Goal: Check status

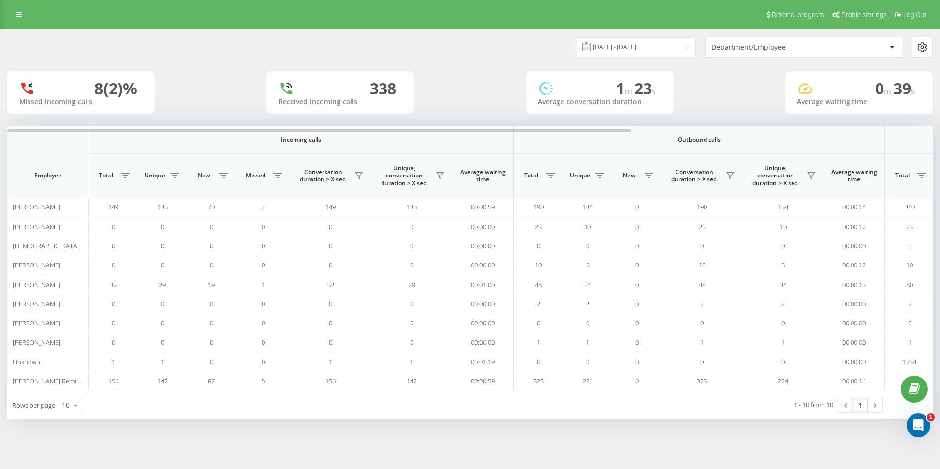
click at [774, 48] on div "Department/Employee" at bounding box center [770, 47] width 118 height 8
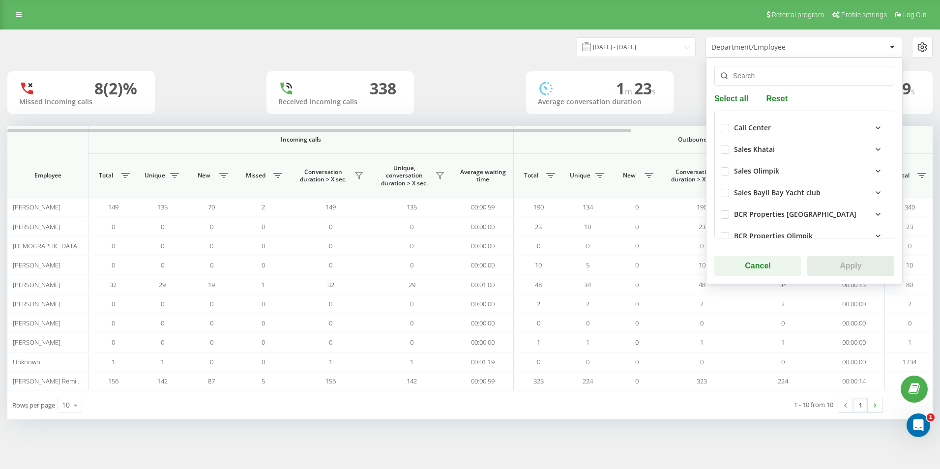
click at [751, 153] on div "Sales Khatai" at bounding box center [754, 150] width 41 height 8
click at [722, 146] on label at bounding box center [725, 146] width 8 height 0
checkbox input "true"
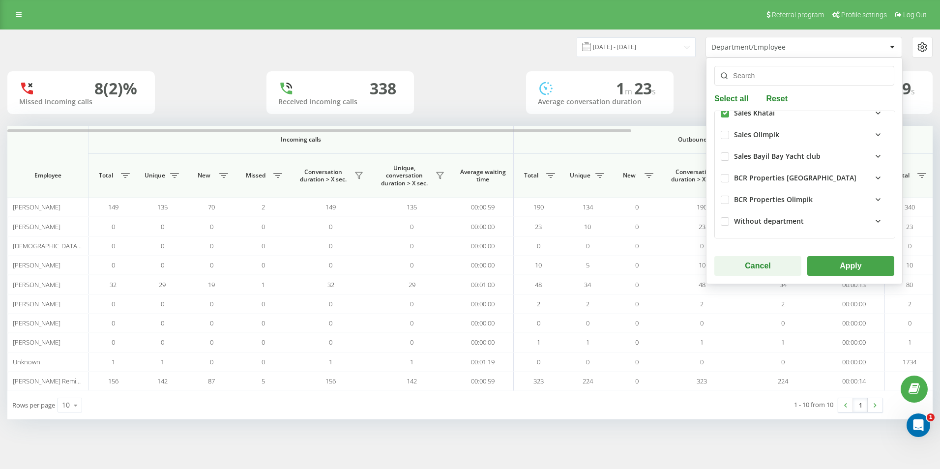
click at [862, 216] on div "Without department" at bounding box center [811, 221] width 155 height 12
click at [849, 261] on button "Apply" at bounding box center [850, 266] width 87 height 20
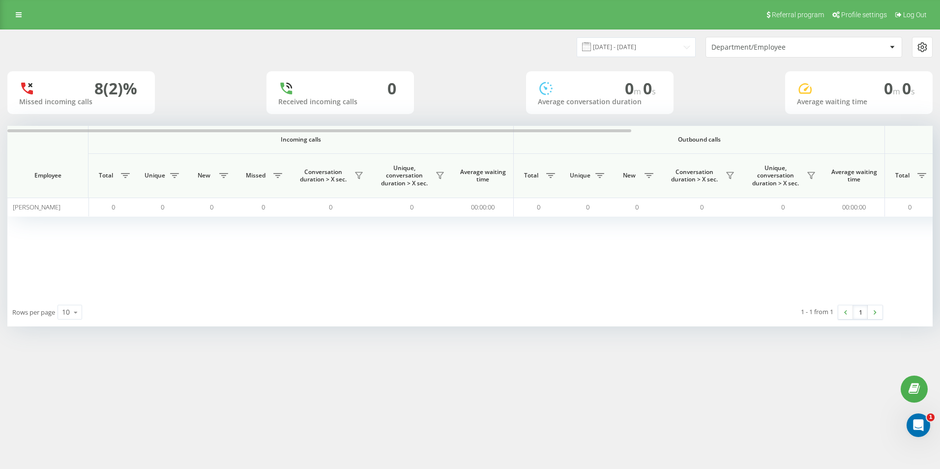
click at [740, 43] on div "Department/Employee" at bounding box center [770, 47] width 118 height 8
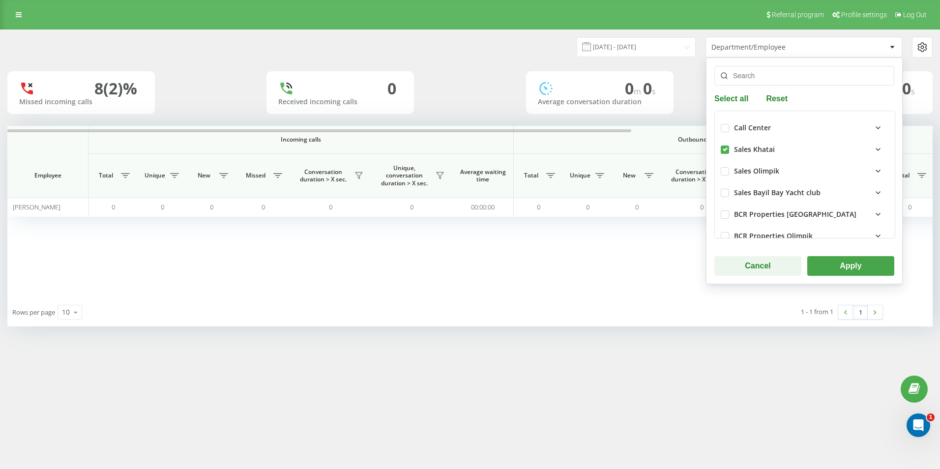
click at [733, 145] on div "Sales Khatai" at bounding box center [805, 150] width 168 height 22
click at [724, 146] on label at bounding box center [725, 146] width 8 height 0
checkbox input "false"
click at [776, 96] on button "Reset" at bounding box center [777, 97] width 28 height 9
click at [624, 265] on div "Incoming calls Outbound calls All calls Employee Total Unique New Missed Conver…" at bounding box center [469, 212] width 925 height 172
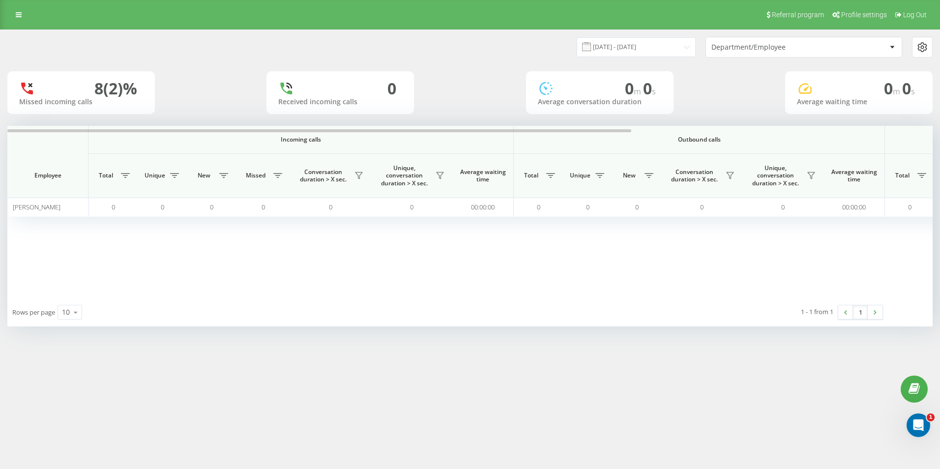
click at [749, 48] on div "Department/Employee" at bounding box center [770, 47] width 118 height 8
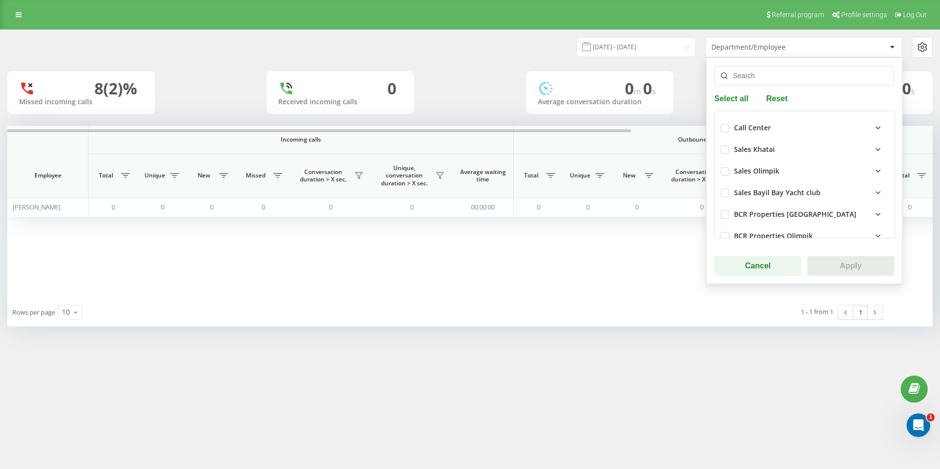
click at [769, 100] on button "Reset" at bounding box center [777, 97] width 28 height 9
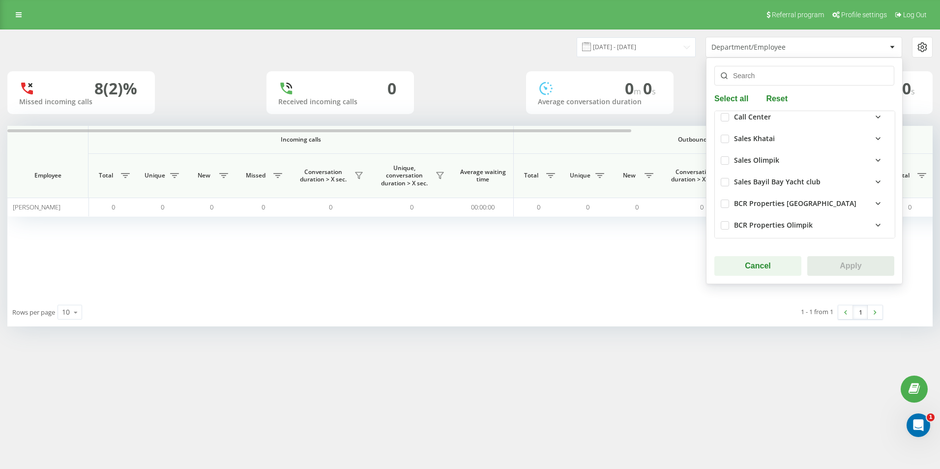
scroll to position [0, 0]
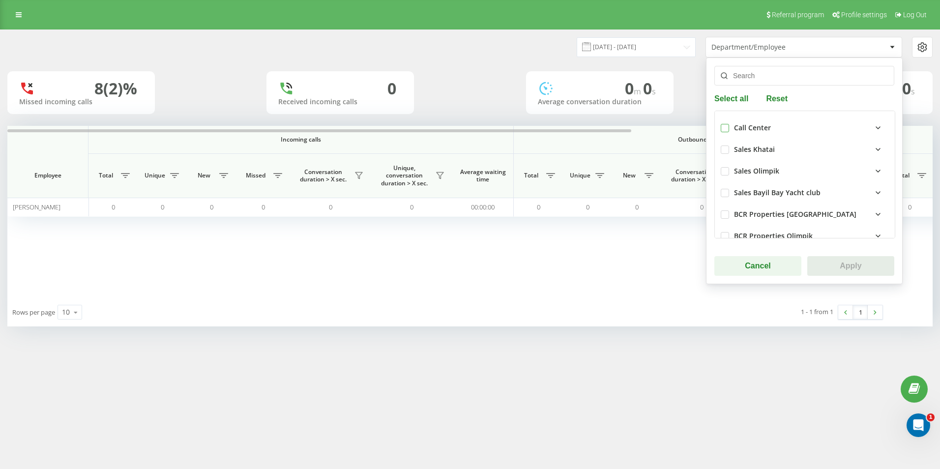
click at [727, 124] on label at bounding box center [725, 124] width 8 height 0
checkbox input "true"
click at [769, 126] on div "Call Center" at bounding box center [752, 128] width 37 height 8
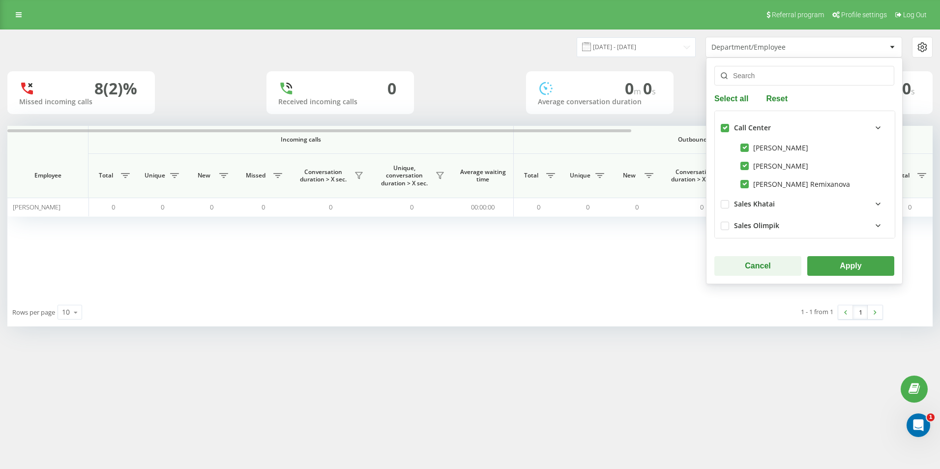
click at [834, 268] on button "Apply" at bounding box center [850, 266] width 87 height 20
